Goal: Task Accomplishment & Management: Complete application form

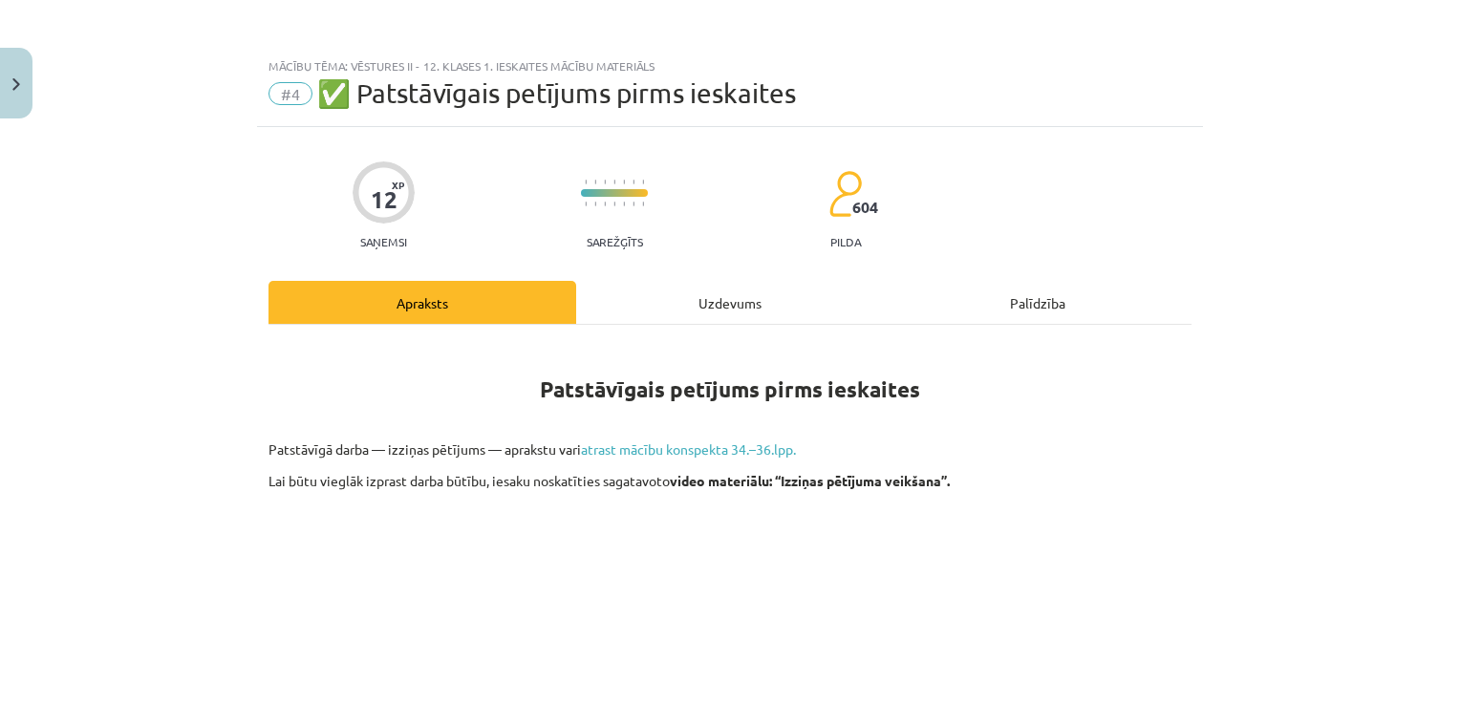
click at [763, 311] on div "Uzdevums" at bounding box center [730, 302] width 308 height 43
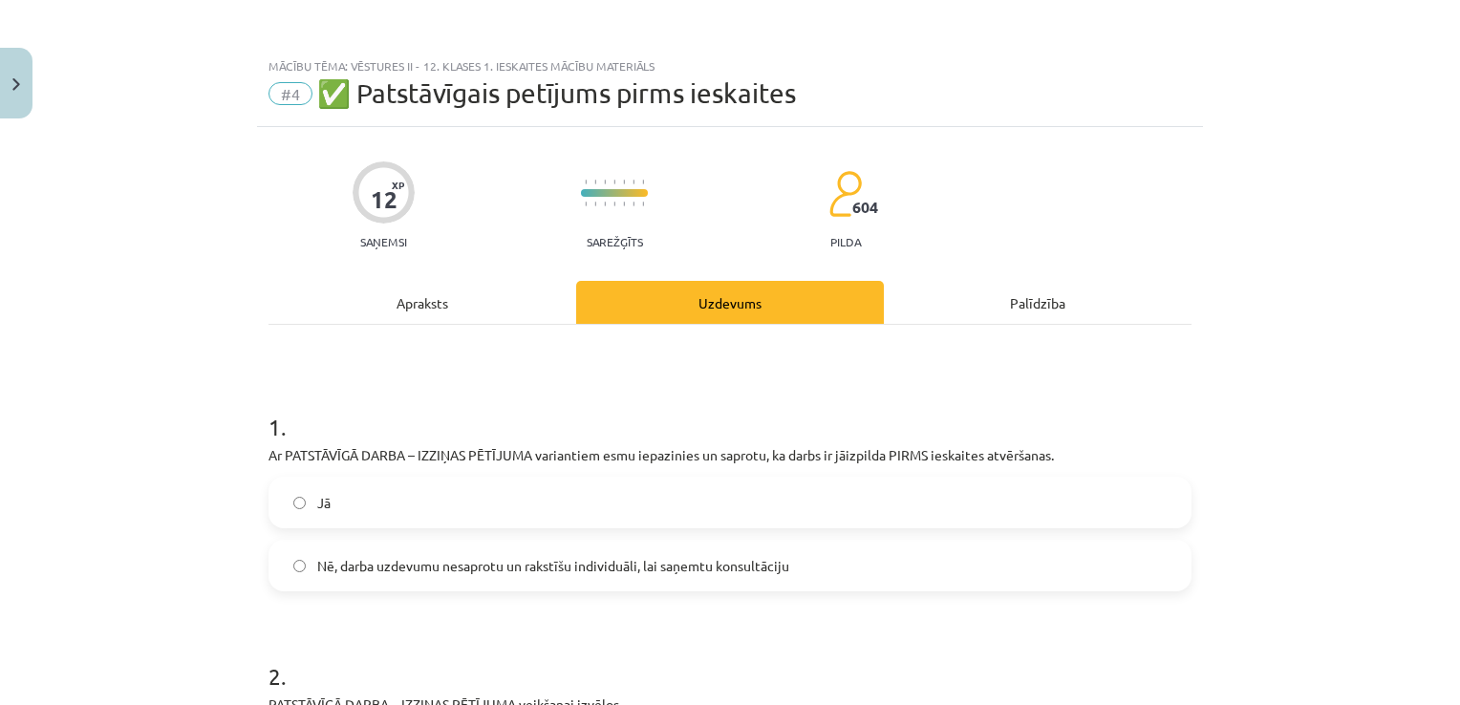
scroll to position [48, 0]
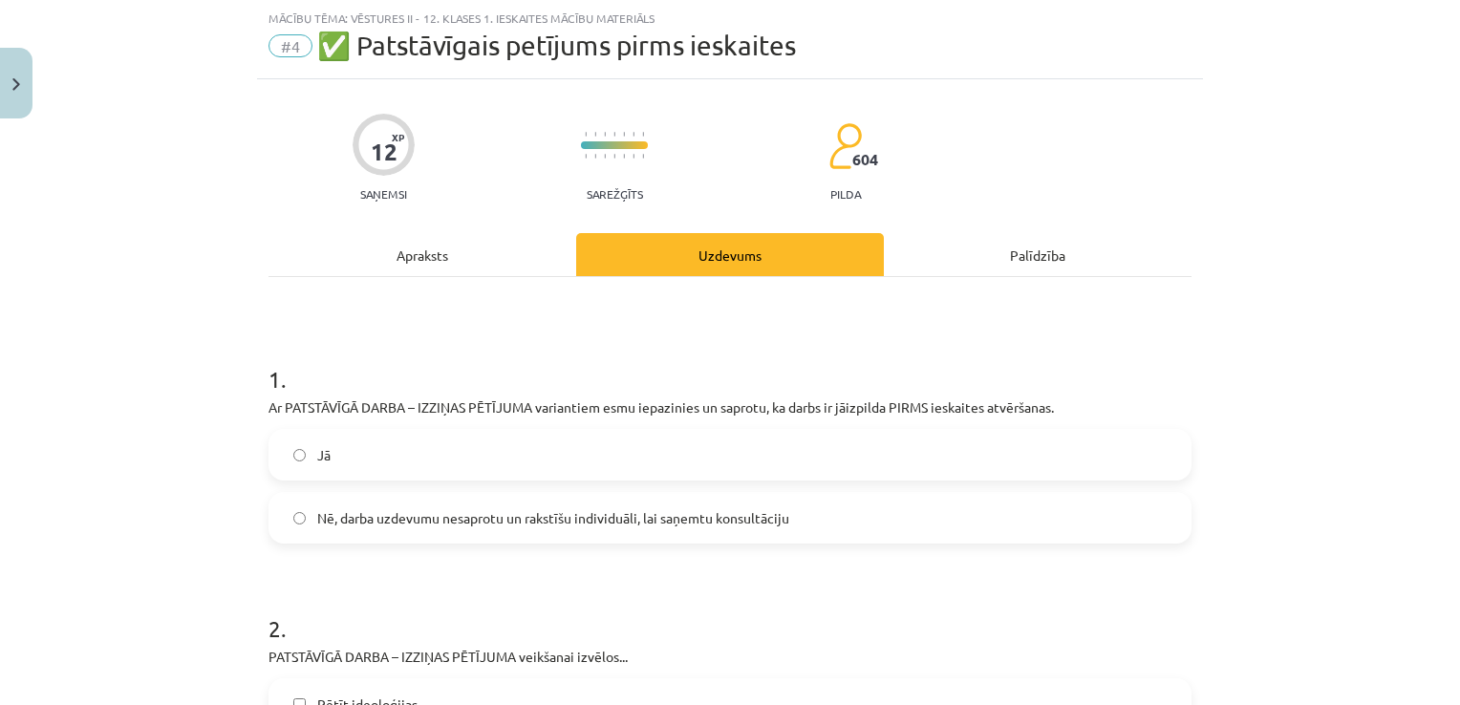
click at [749, 442] on label "Jā" at bounding box center [729, 455] width 919 height 48
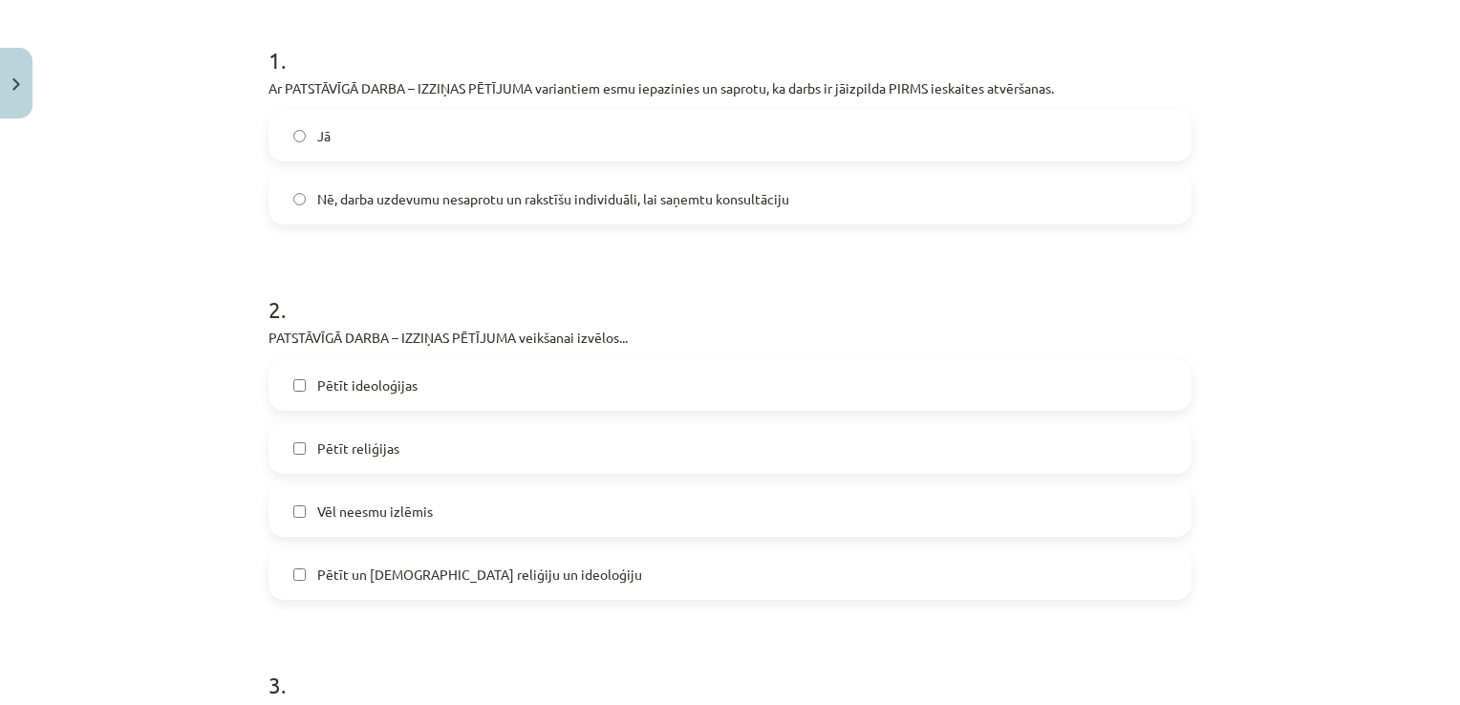
scroll to position [370, 0]
click at [572, 455] on label "Pētīt reliģijas" at bounding box center [729, 445] width 919 height 48
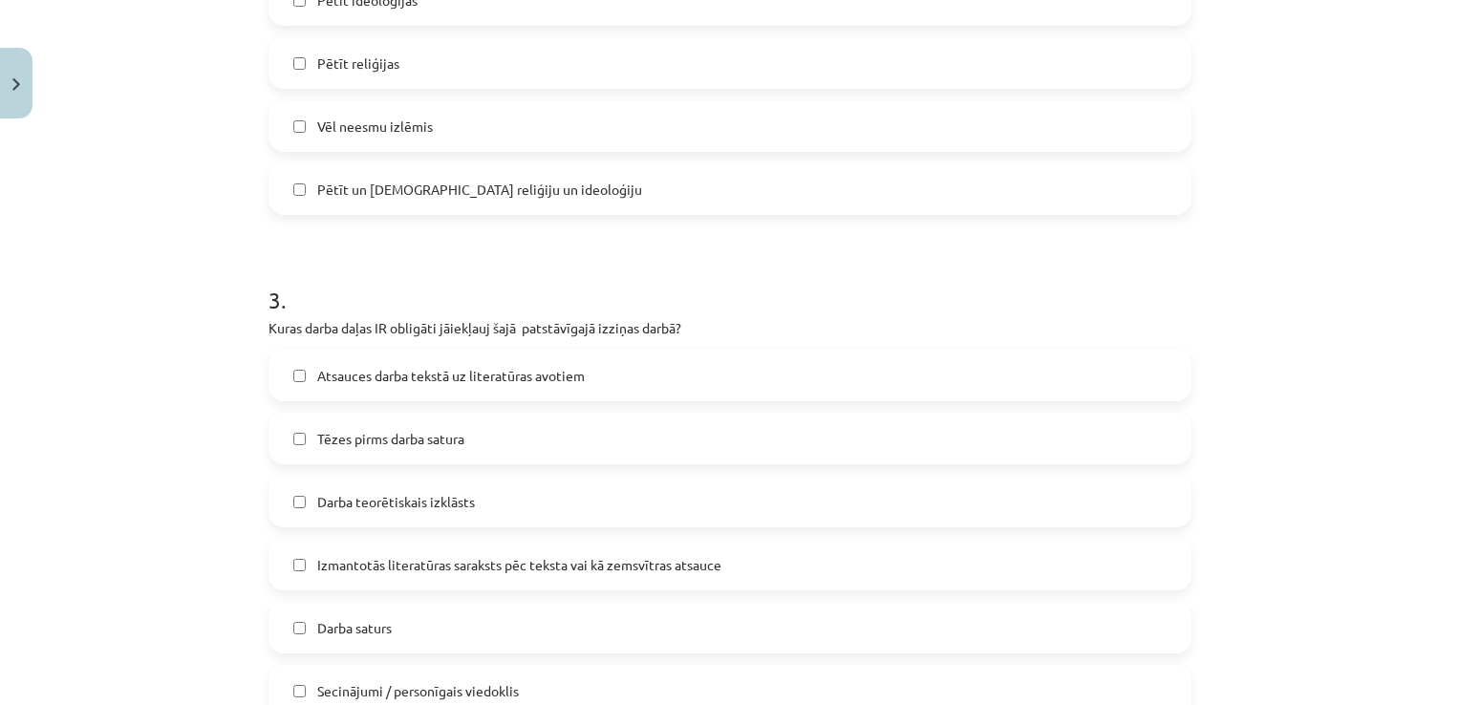
scroll to position [764, 0]
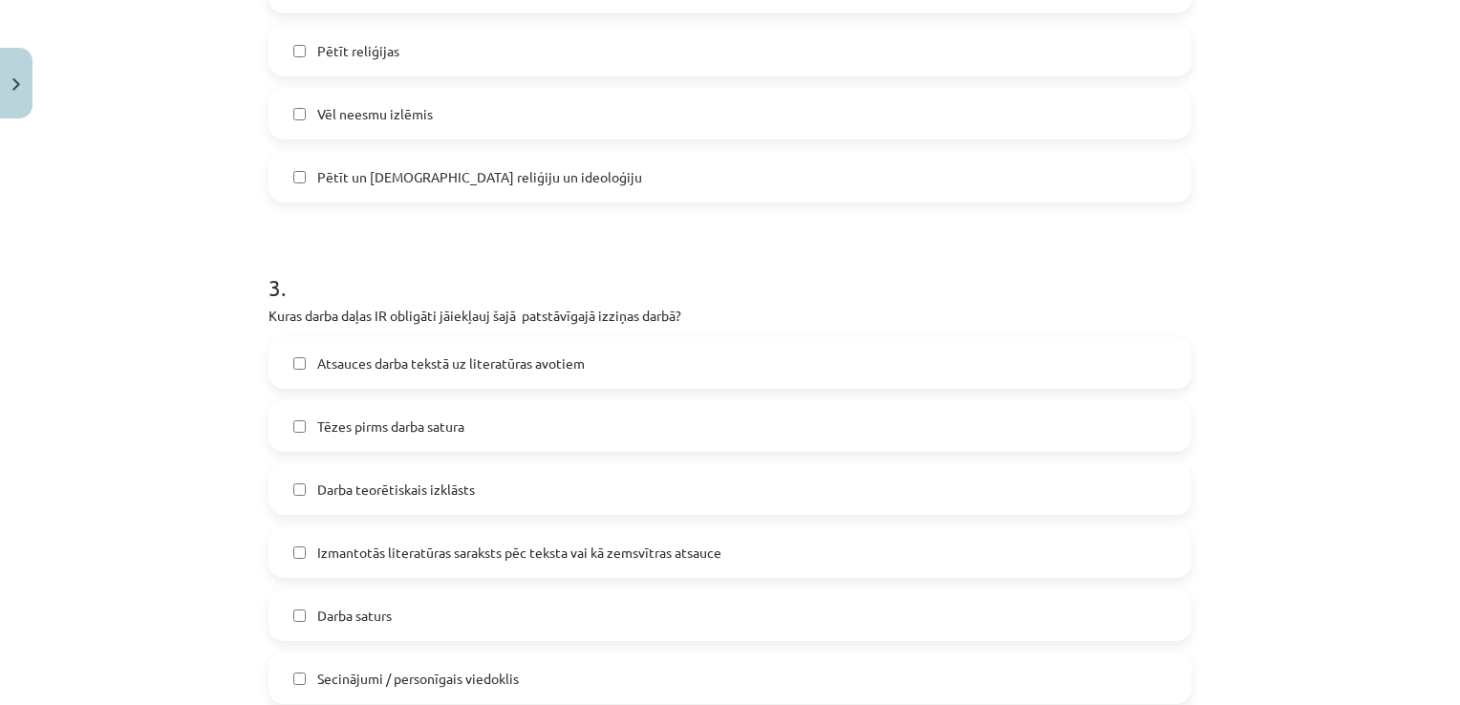
click at [938, 373] on label "Atsauces darba tekstā uz literatūras avotiem" at bounding box center [729, 363] width 919 height 48
click at [825, 416] on label "Tēzes pirms darba satura" at bounding box center [729, 426] width 919 height 48
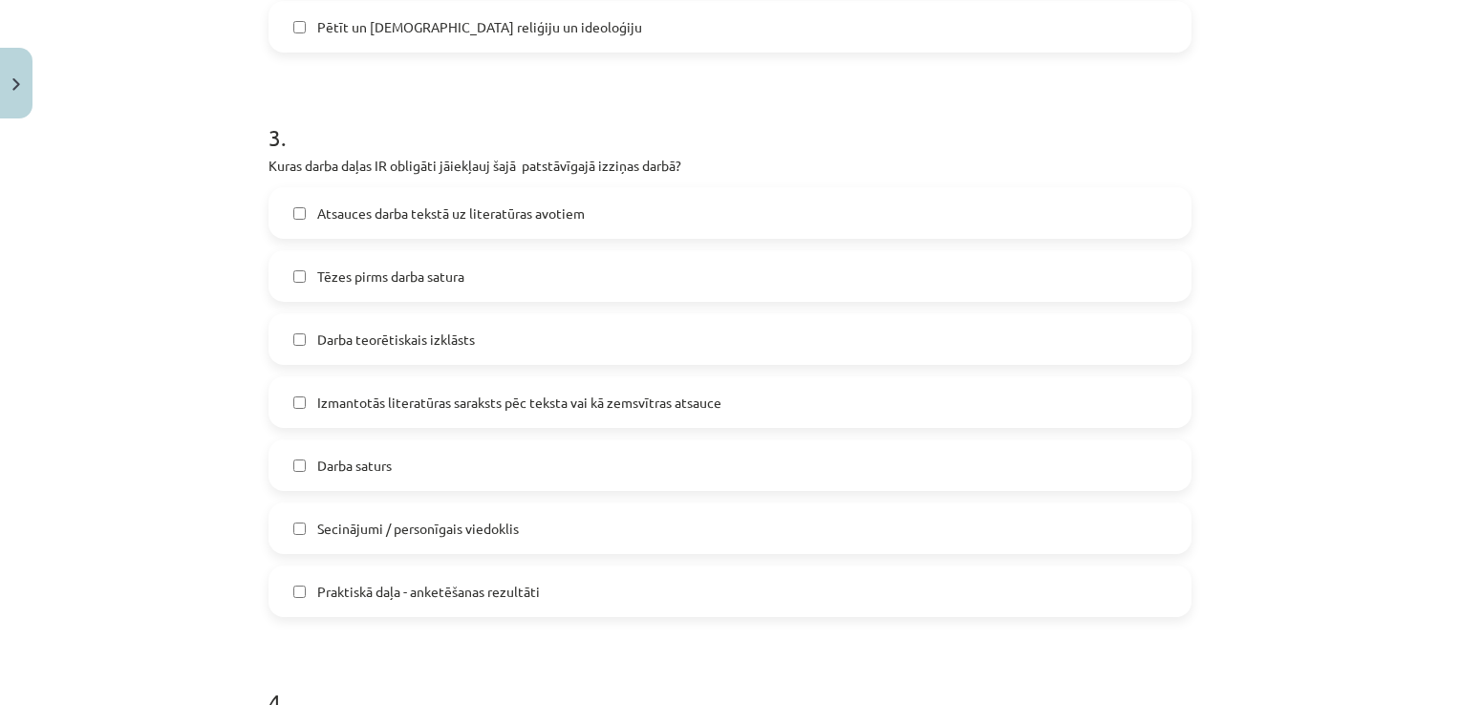
scroll to position [925, 0]
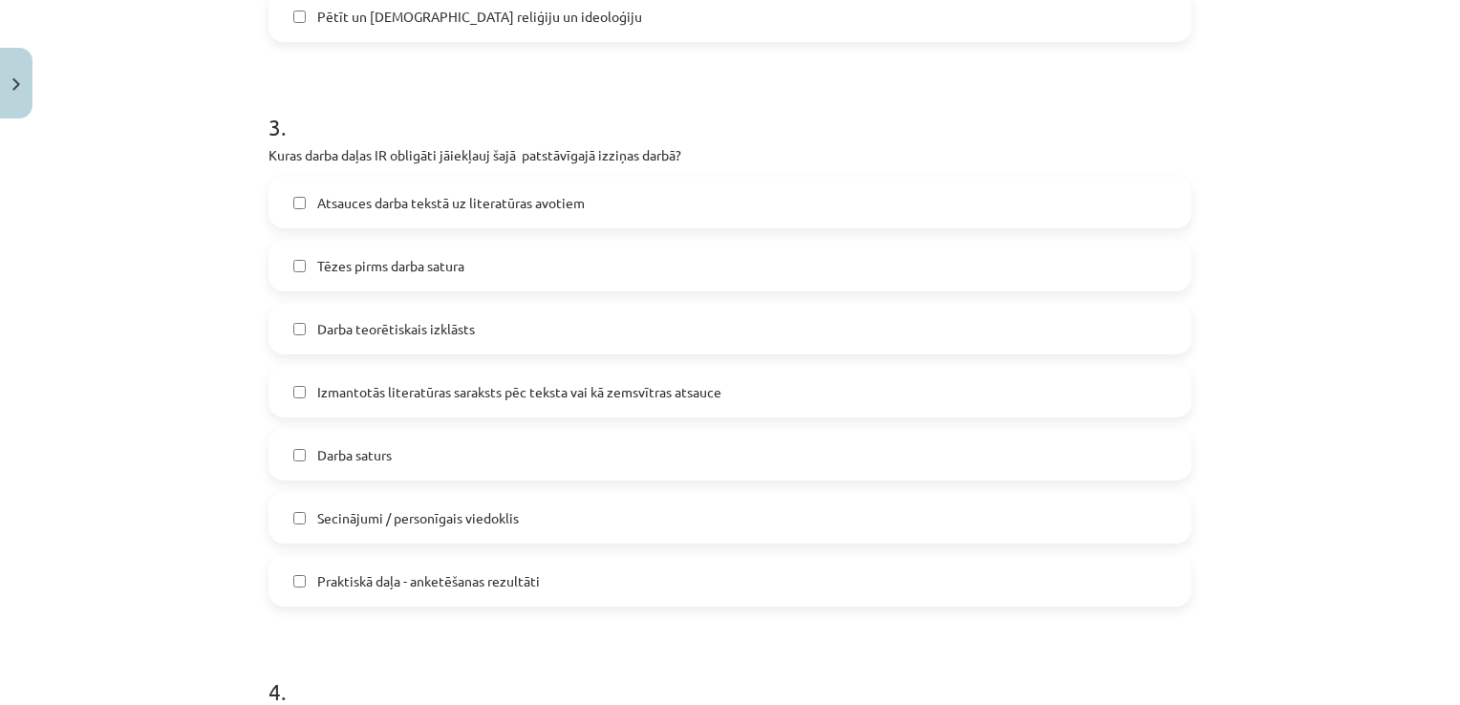
click at [591, 518] on label "Secinājumi / personīgais viedoklis" at bounding box center [729, 518] width 919 height 48
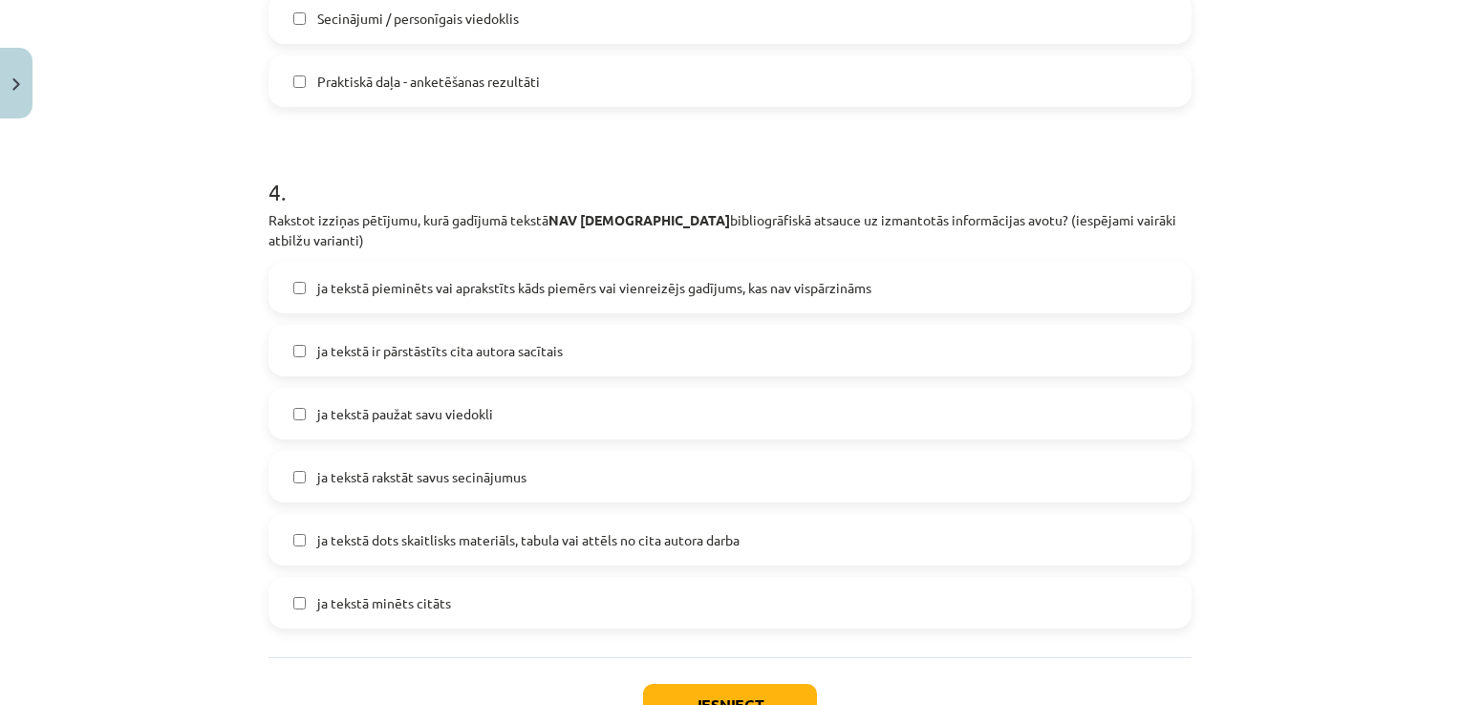
scroll to position [1443, 0]
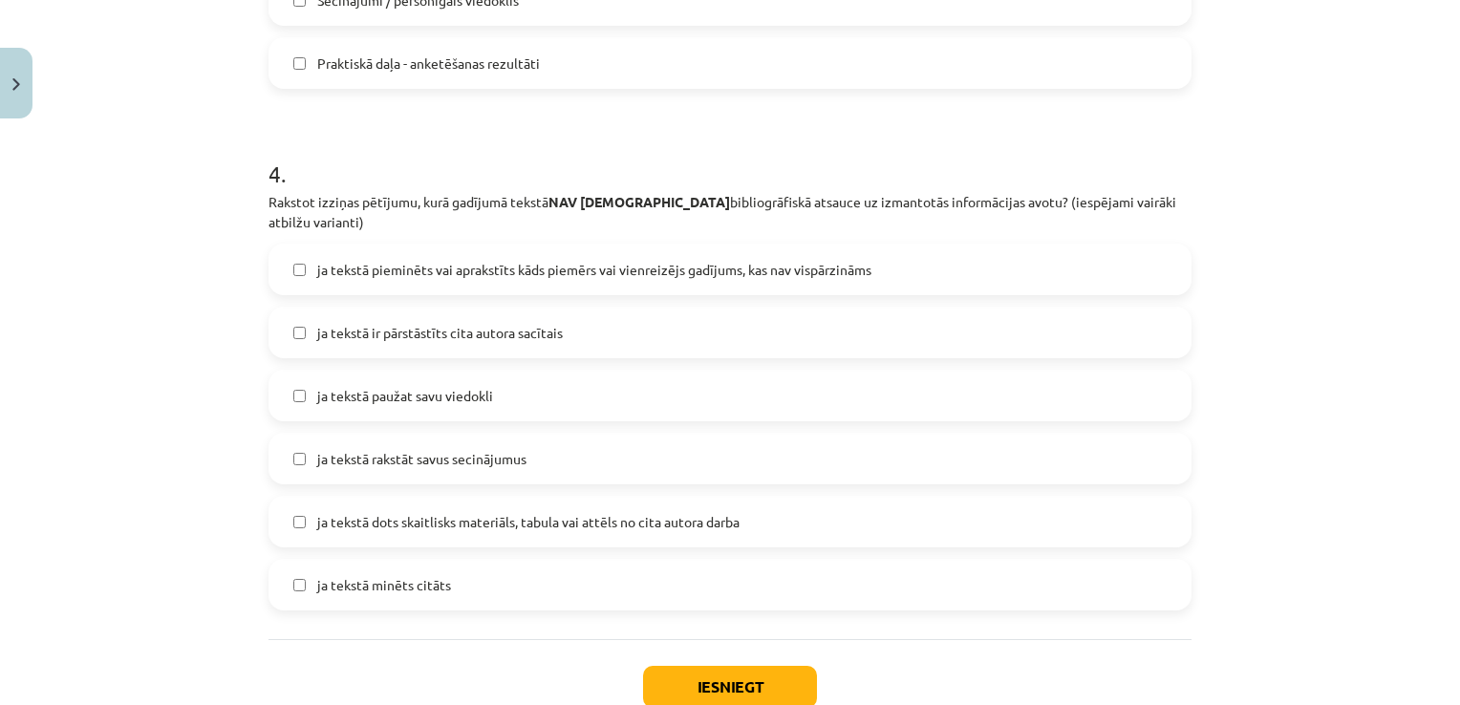
click at [848, 260] on span "ja tekstā pieminēts vai aprakstīts kāds piemērs vai vienreizējs gadījums, kas n…" at bounding box center [594, 270] width 554 height 20
click at [633, 380] on label "ja tekstā paužat savu viedokli" at bounding box center [729, 396] width 919 height 48
click at [590, 441] on label "ja tekstā rakstāt savus secinājumus" at bounding box center [729, 459] width 919 height 48
click at [679, 666] on button "Iesniegt" at bounding box center [730, 687] width 174 height 42
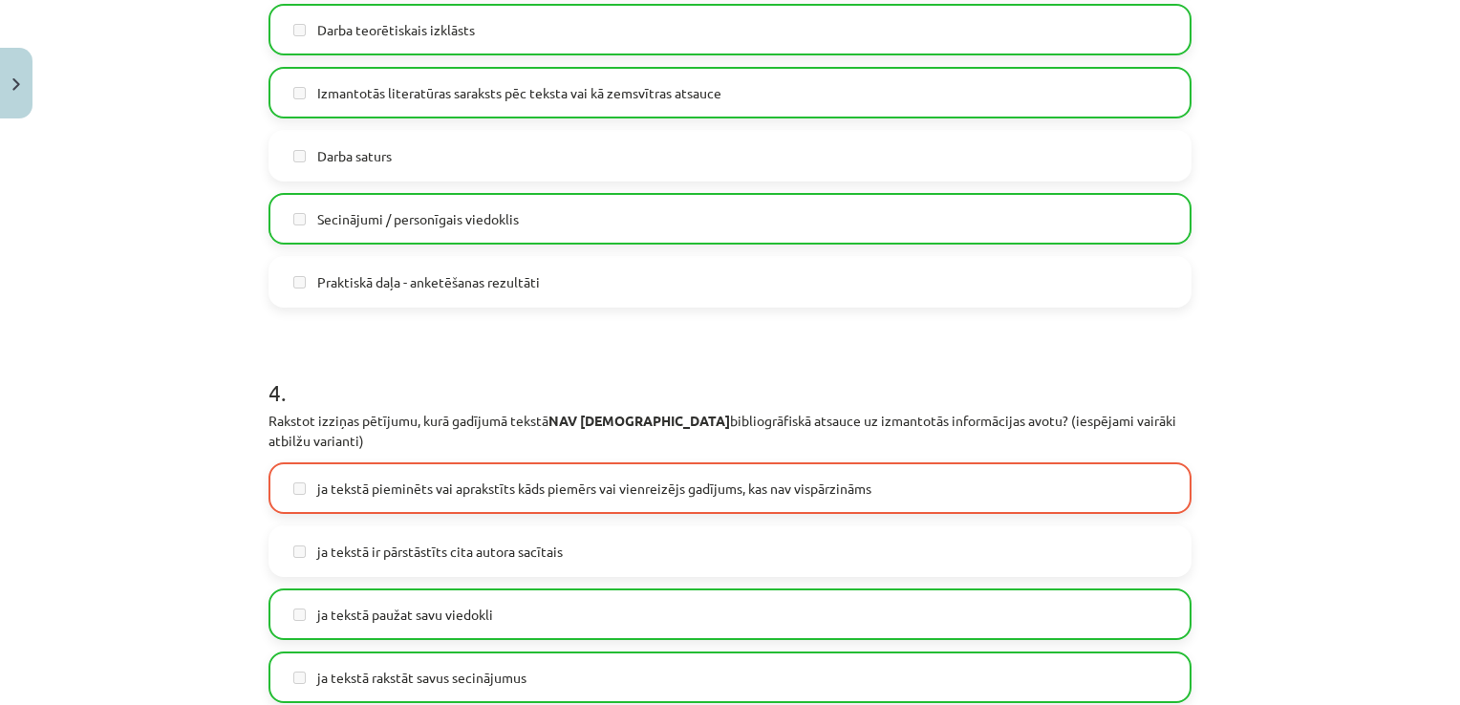
scroll to position [1609, 0]
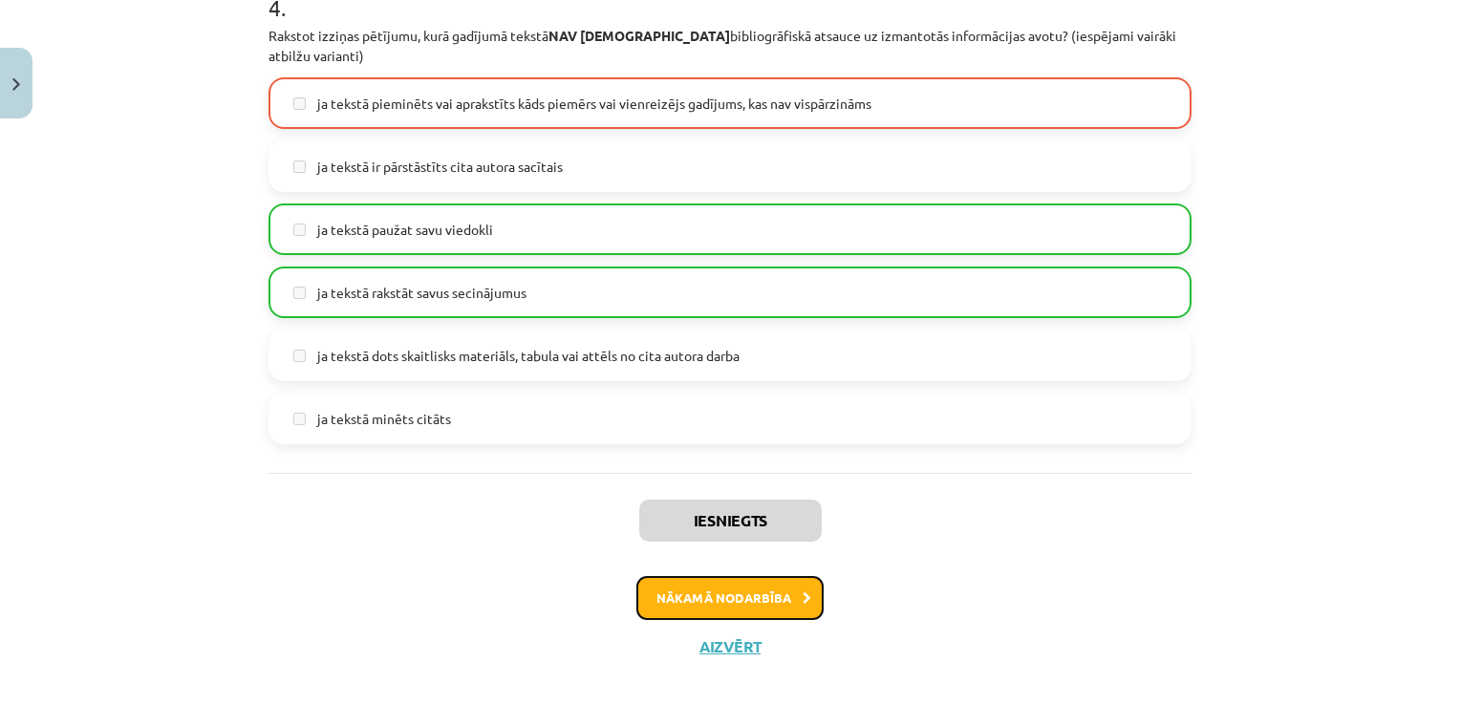
click at [766, 576] on button "Nākamā nodarbība" at bounding box center [729, 598] width 187 height 44
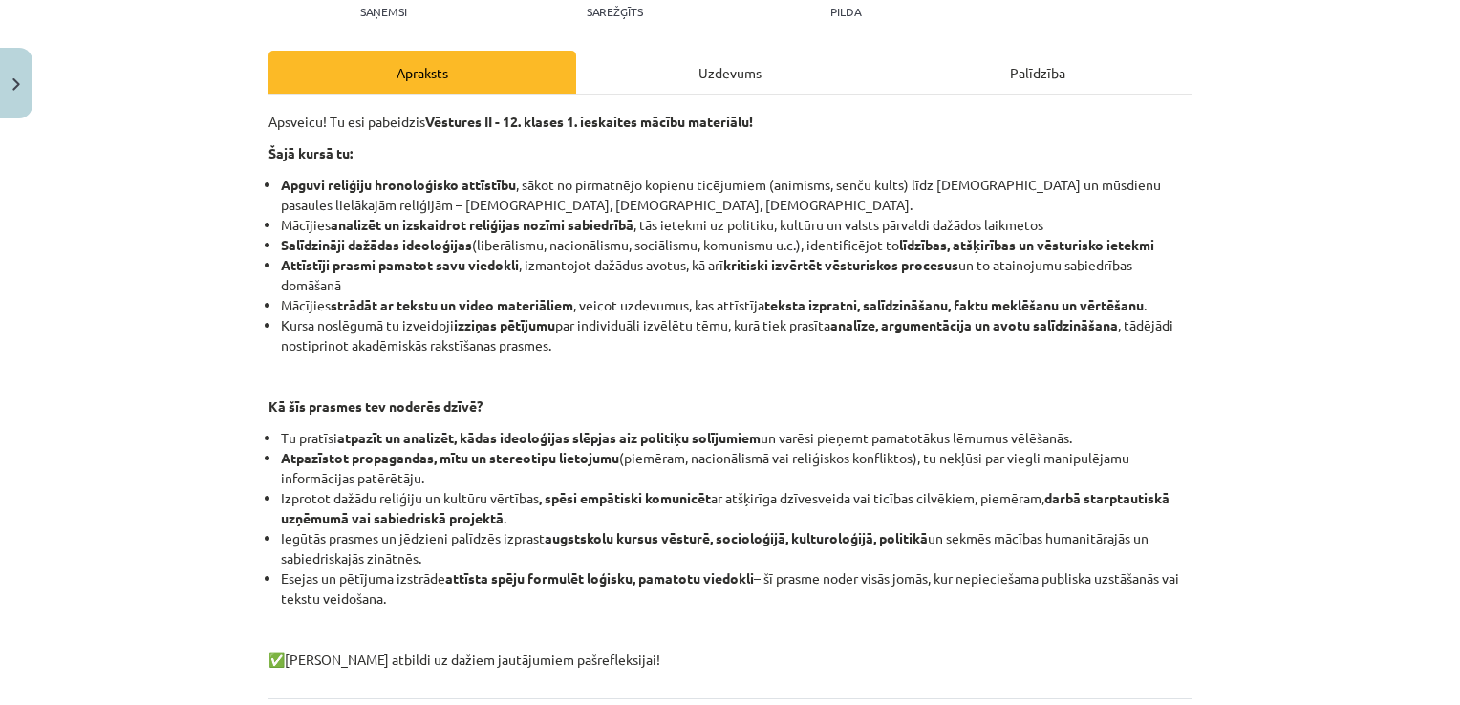
scroll to position [48, 0]
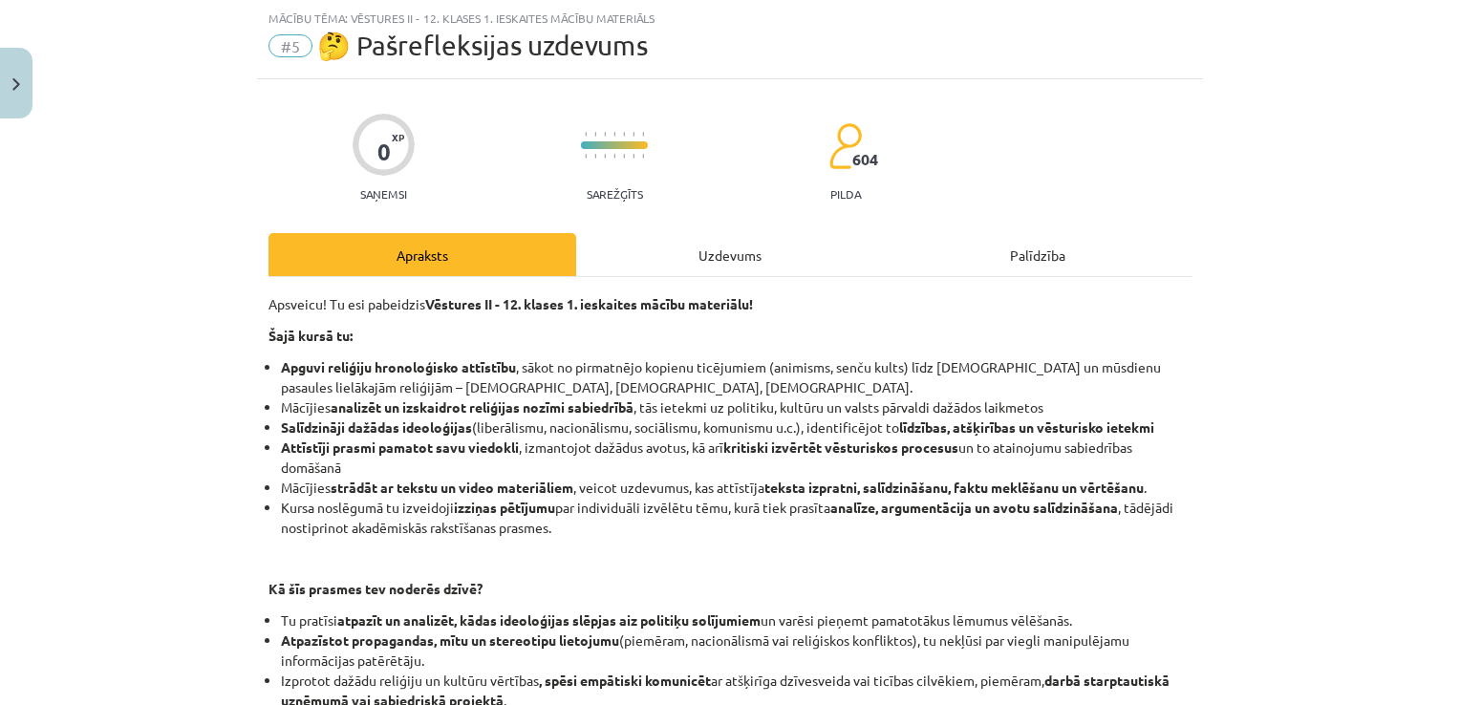
click at [769, 262] on div "Uzdevums" at bounding box center [730, 254] width 308 height 43
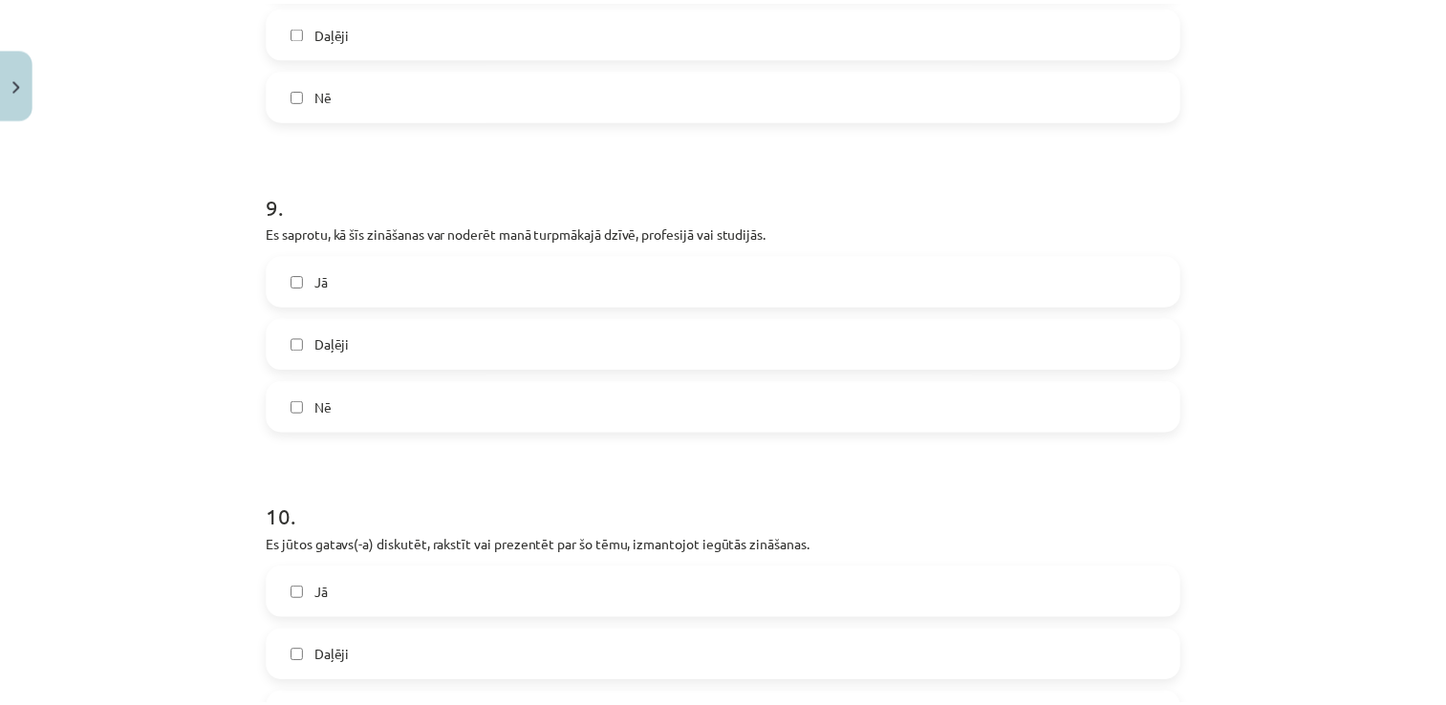
scroll to position [3171, 0]
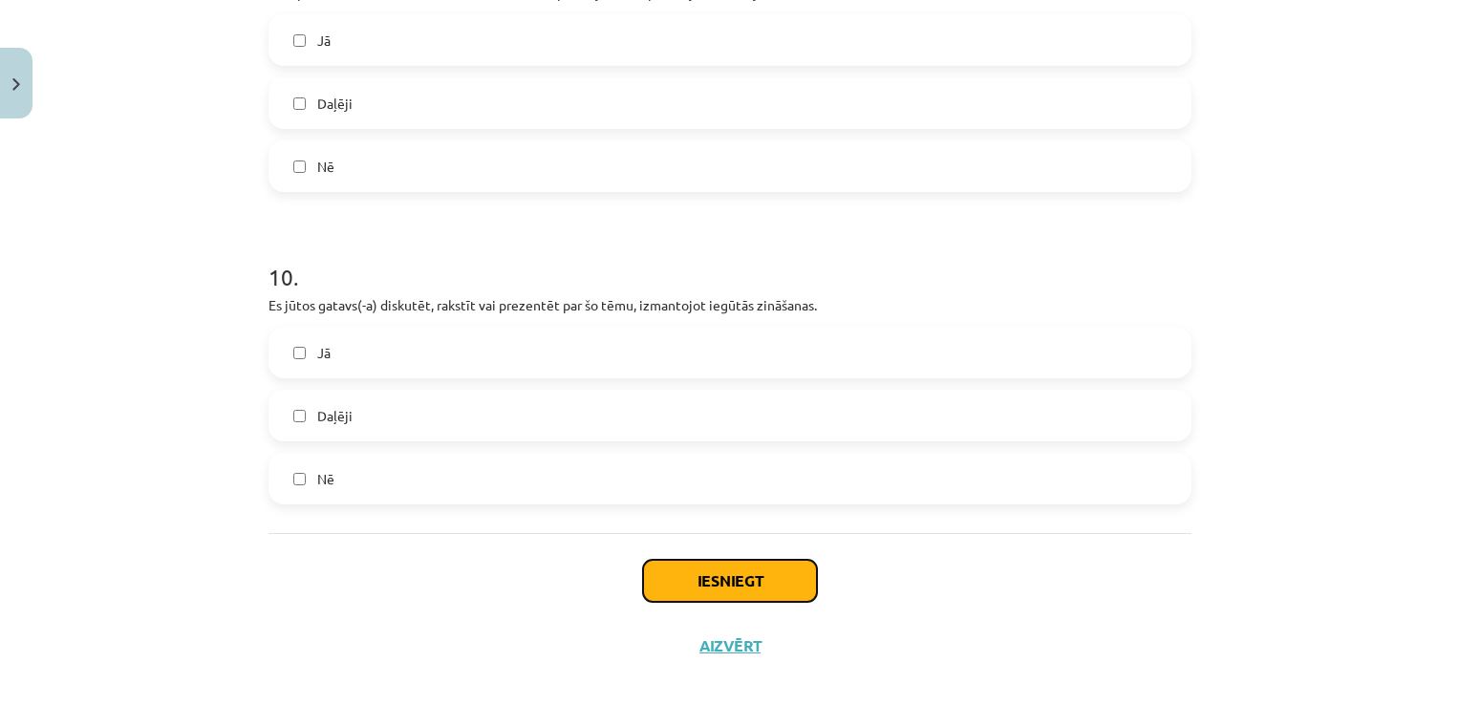
click at [697, 562] on button "Iesniegt" at bounding box center [730, 581] width 174 height 42
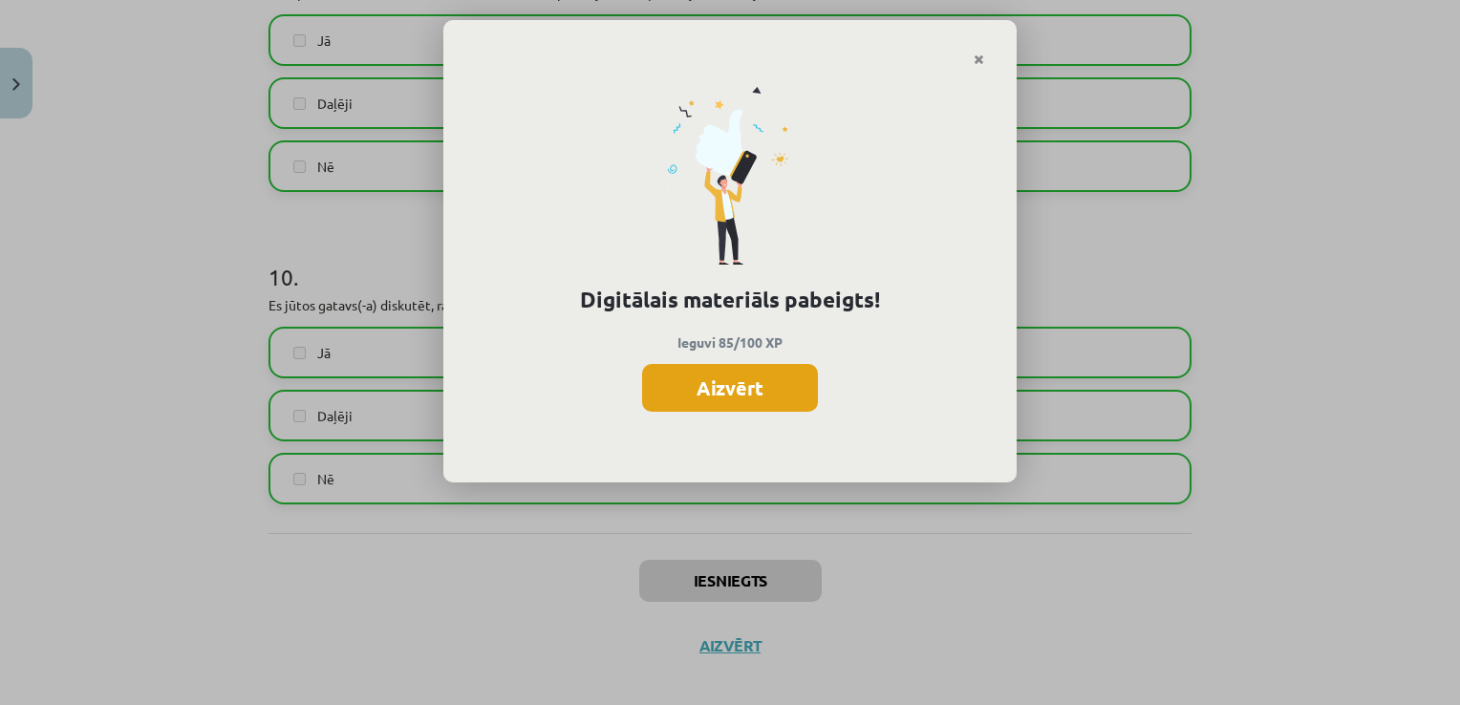
drag, startPoint x: 687, startPoint y: 359, endPoint x: 676, endPoint y: 392, distance: 34.1
click at [676, 392] on div "Digitālais materiāls pabeigts! Ieguvi 85/100 XP Aizvērt" at bounding box center [729, 275] width 573 height 417
click at [676, 392] on button "Aizvērt" at bounding box center [730, 388] width 176 height 48
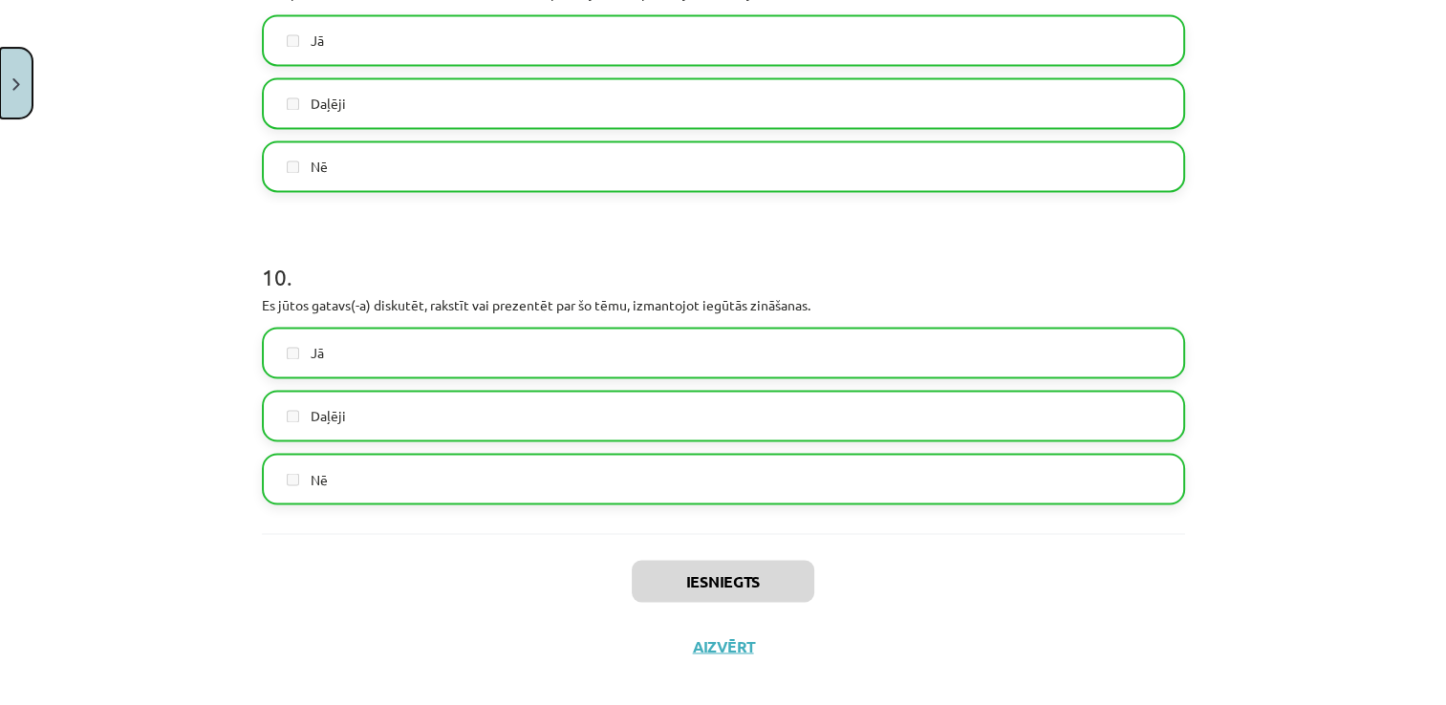
click at [21, 73] on button "Close" at bounding box center [16, 83] width 32 height 71
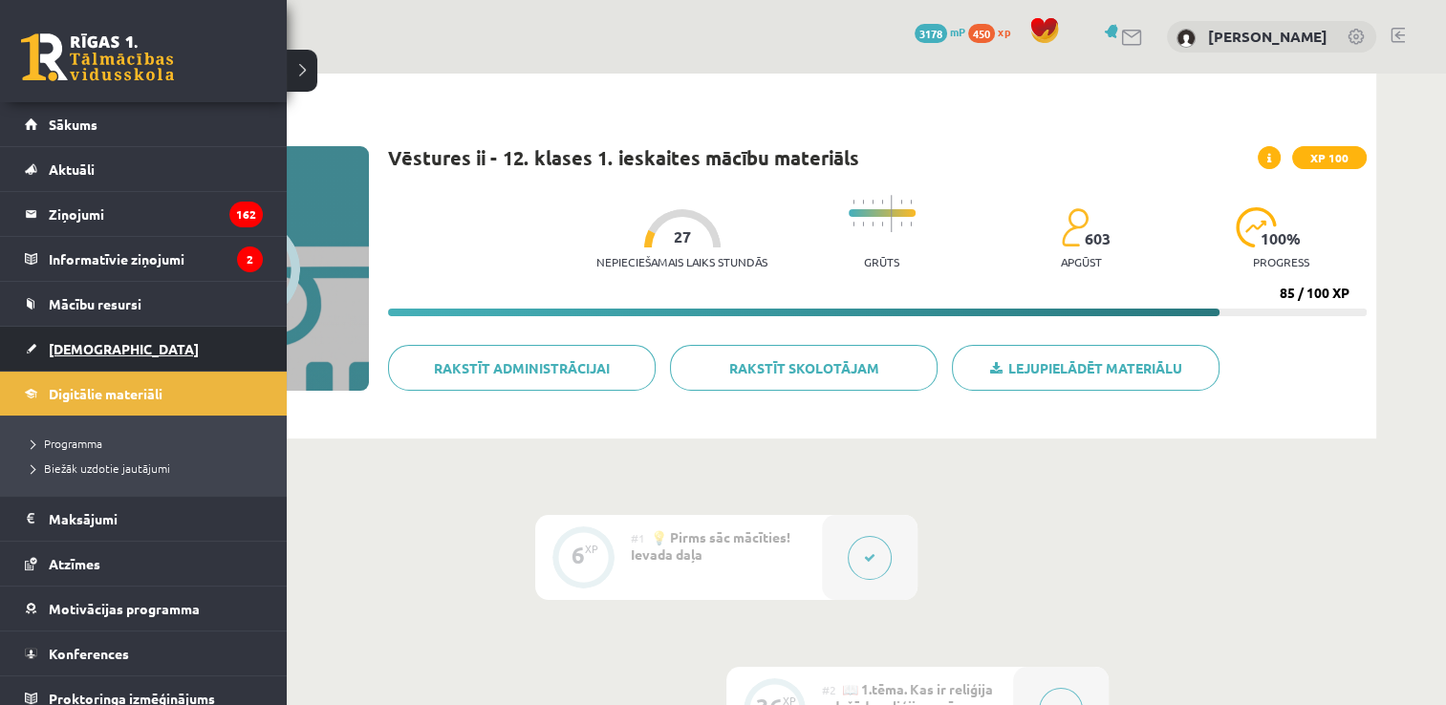
click at [92, 350] on span "[DEMOGRAPHIC_DATA]" at bounding box center [124, 348] width 150 height 17
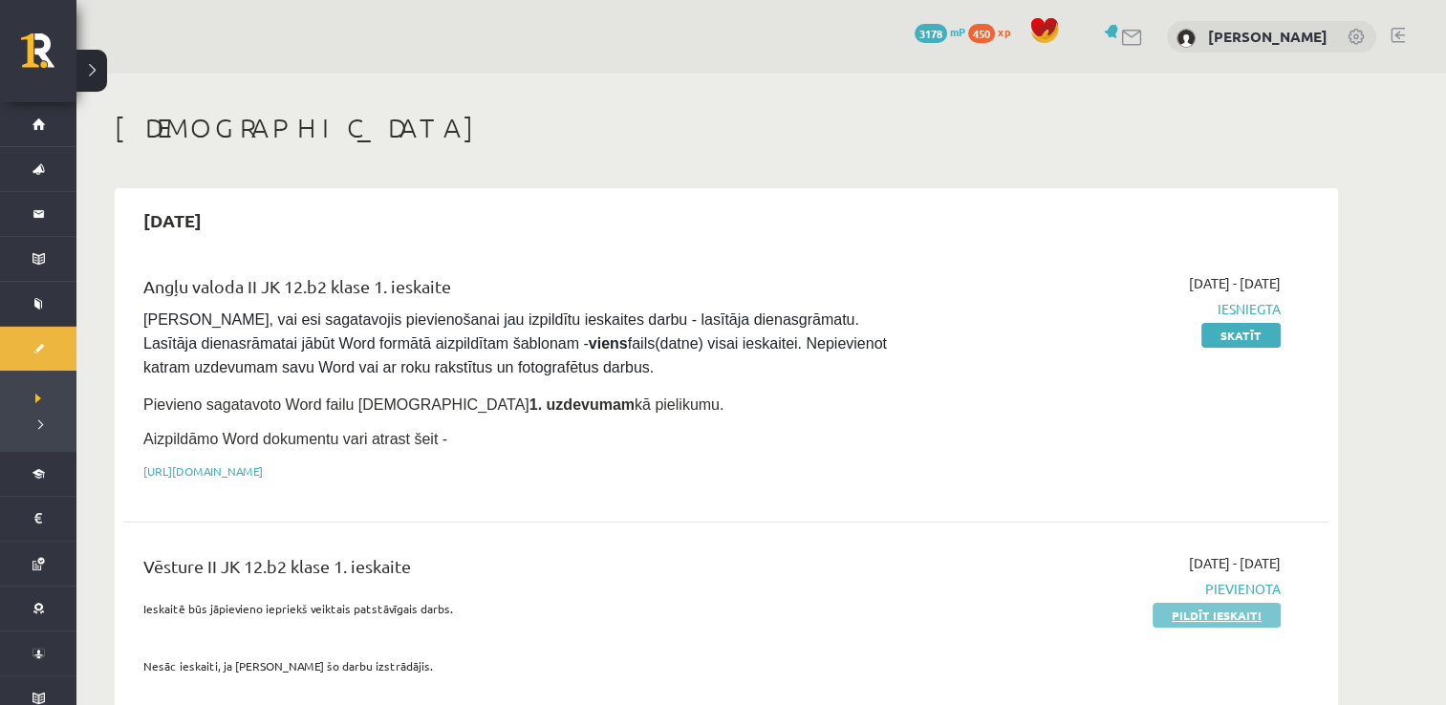
click at [1181, 614] on link "Pildīt ieskaiti" at bounding box center [1216, 615] width 128 height 25
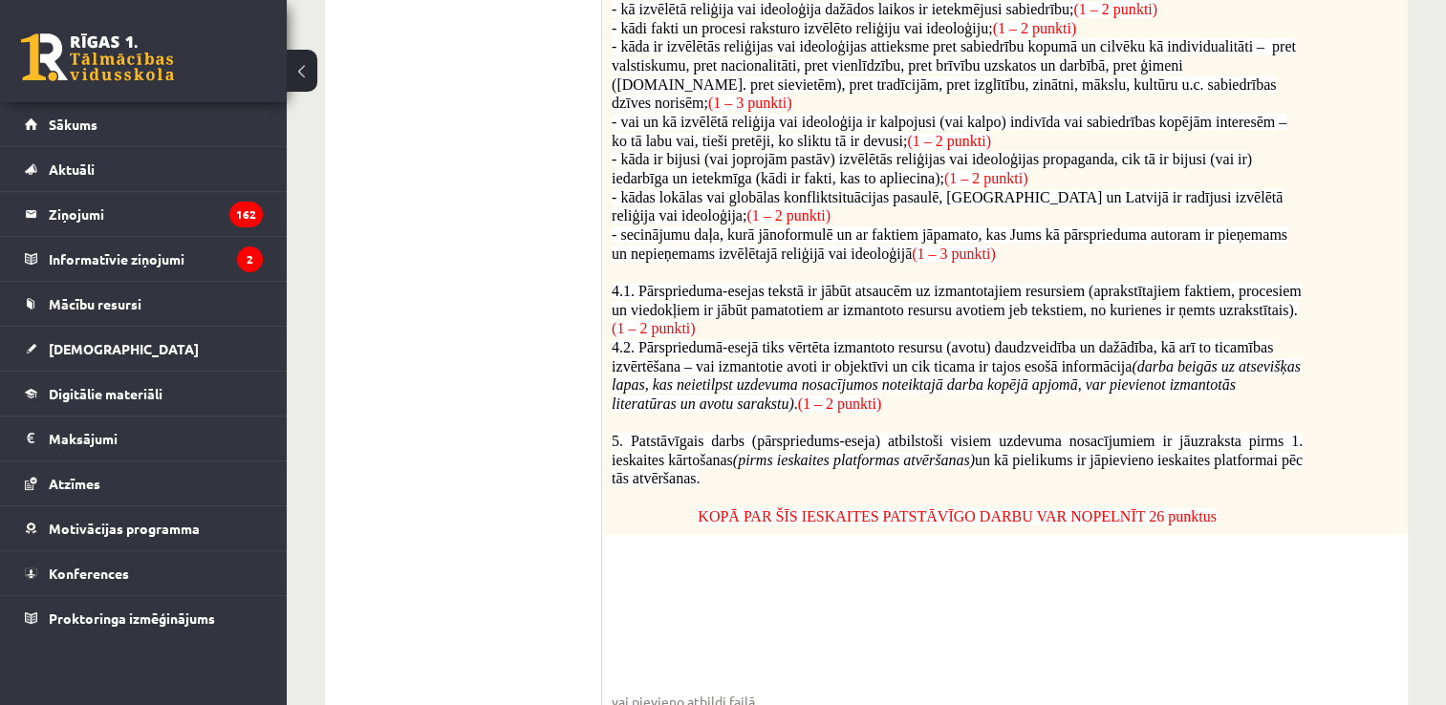
scroll to position [1083, 0]
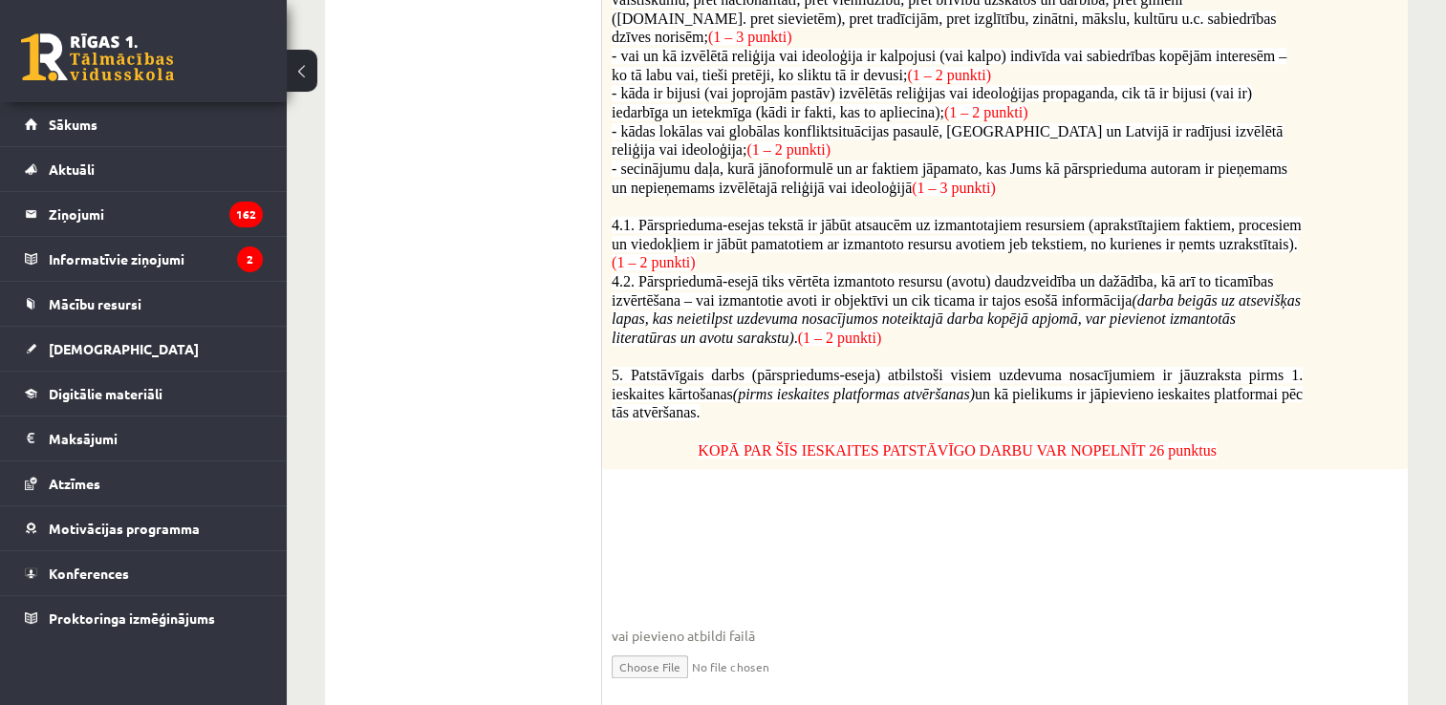
click at [663, 646] on input "file" at bounding box center [1004, 665] width 786 height 39
type input "**********"
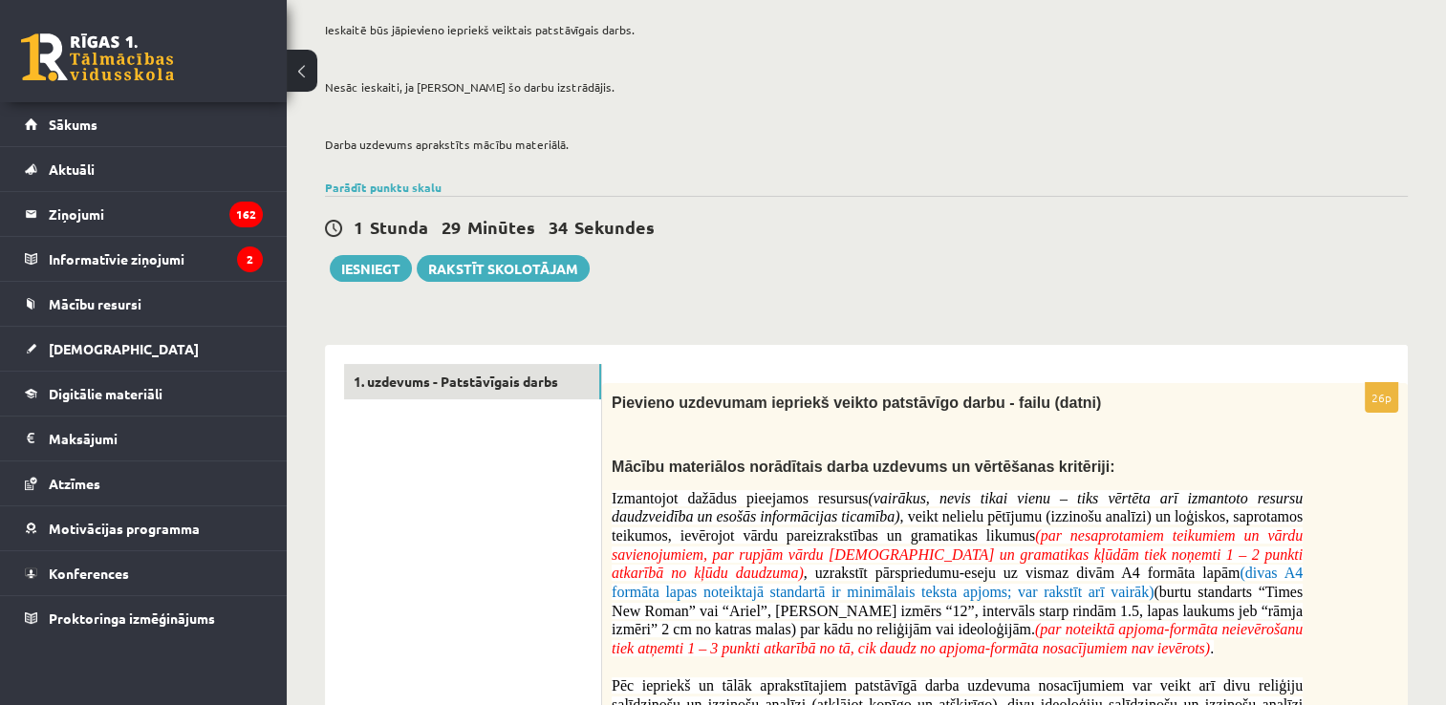
scroll to position [130, 0]
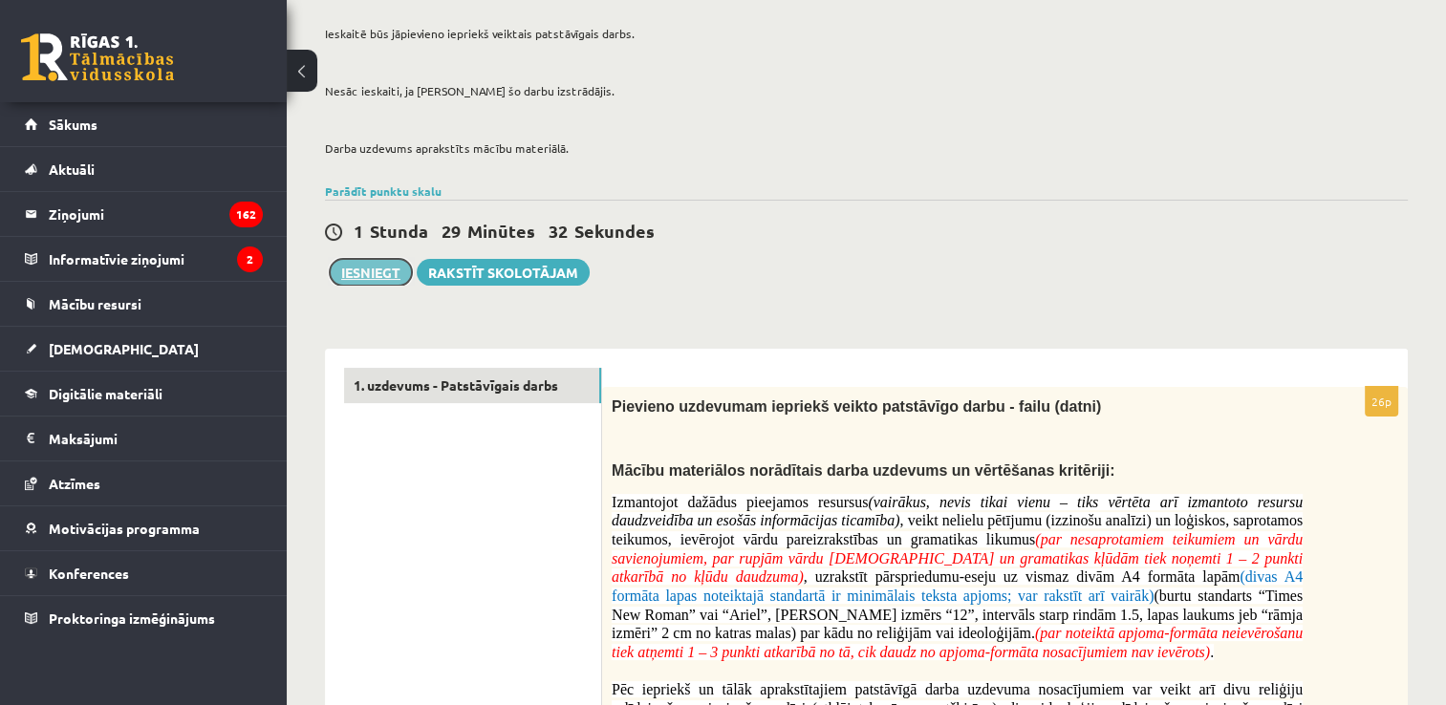
click at [373, 266] on button "Iesniegt" at bounding box center [371, 272] width 82 height 27
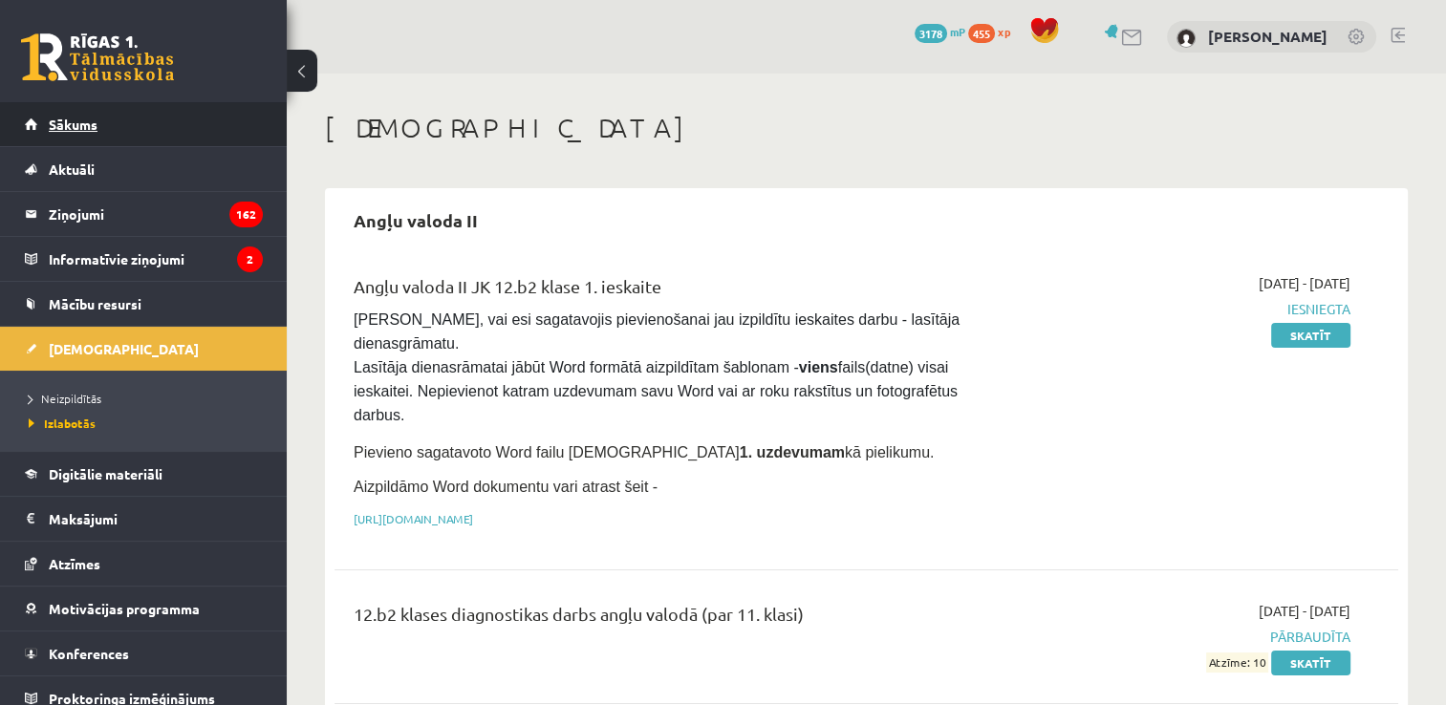
click at [158, 120] on link "Sākums" at bounding box center [144, 124] width 238 height 44
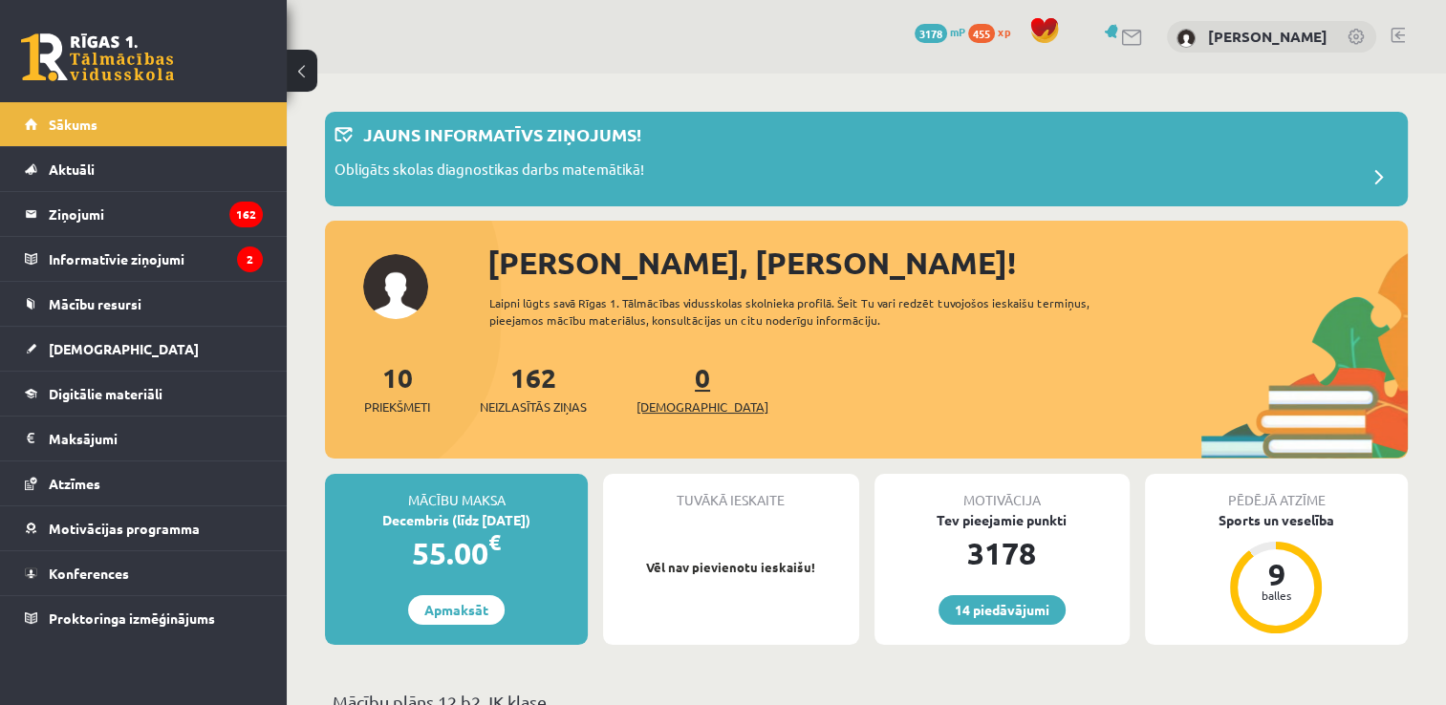
click at [666, 406] on span "[DEMOGRAPHIC_DATA]" at bounding box center [702, 406] width 132 height 19
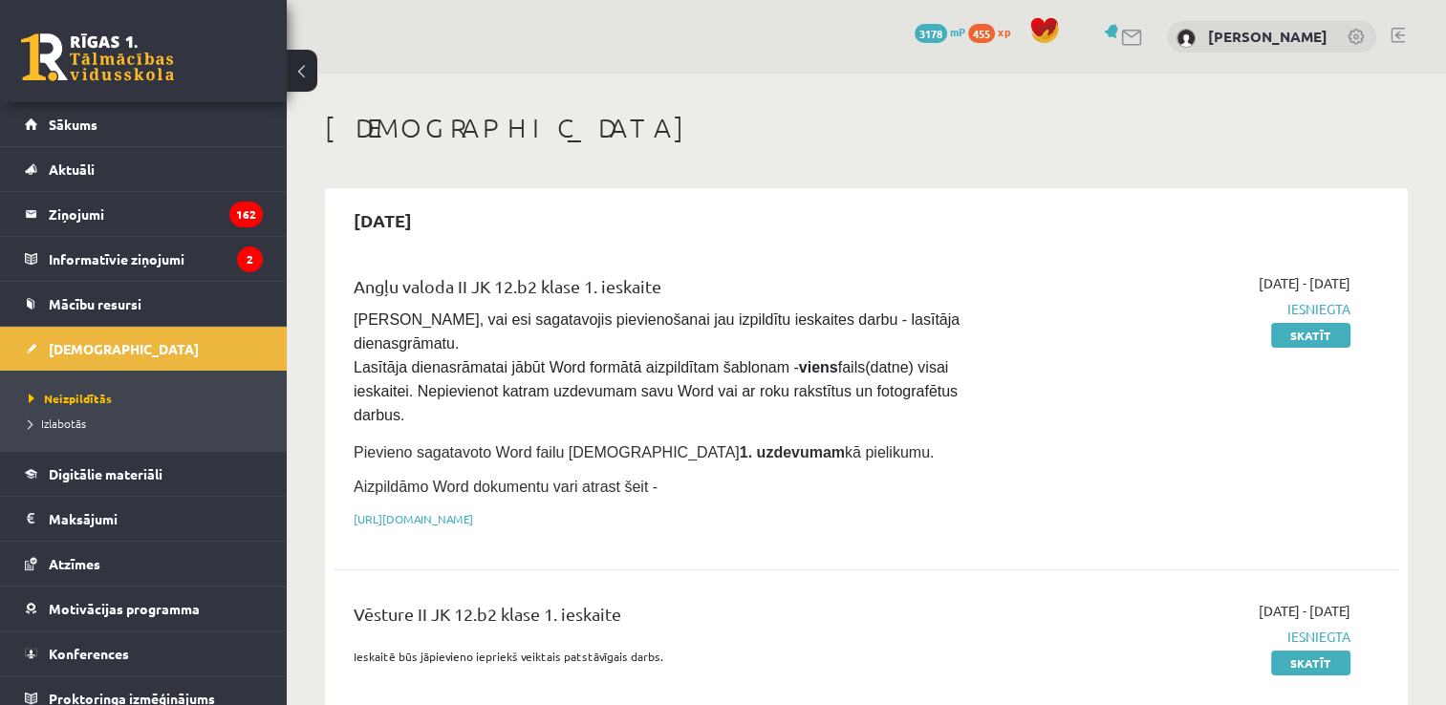
click at [1395, 28] on link at bounding box center [1397, 35] width 14 height 15
